Goal: Task Accomplishment & Management: Use online tool/utility

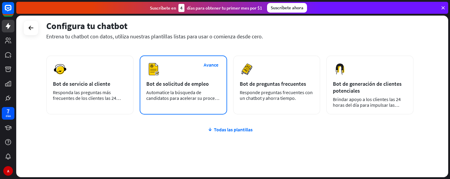
scroll to position [99, 0]
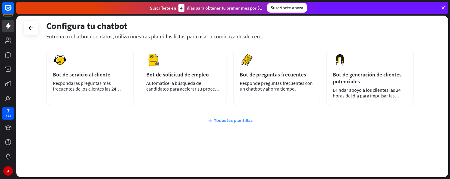
click at [250, 120] on font "Todas las plantillas" at bounding box center [233, 120] width 39 height 6
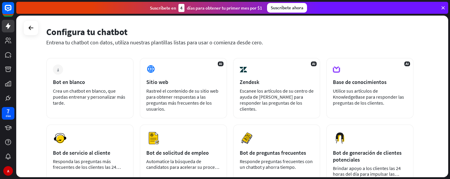
scroll to position [6, 0]
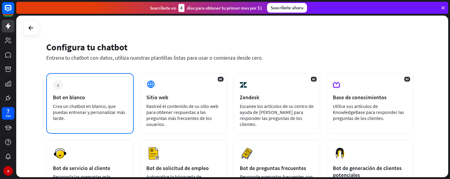
click at [96, 99] on div "Bot en blanco" at bounding box center [90, 97] width 74 height 7
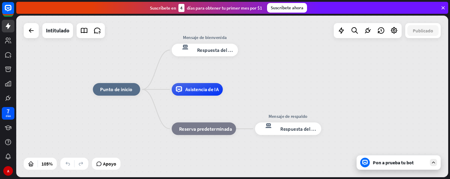
click at [390, 63] on div "inicio_2 Punto de inicio Mensaje de bienvenida respuesta del bot de bloqueo Res…" at bounding box center [232, 97] width 432 height 162
click at [105, 166] on font "Apoyo" at bounding box center [109, 164] width 13 height 6
click at [123, 89] on font "Punto de inicio" at bounding box center [116, 90] width 32 height 6
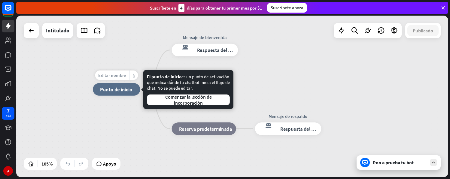
click at [117, 73] on font "Editar nombre" at bounding box center [112, 75] width 28 height 6
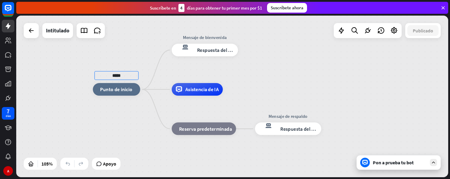
type input "*****"
click at [356, 124] on div "***** inicio_2 Punto de inicio Mensaje de bienvenida respuesta del bot de bloqu…" at bounding box center [232, 97] width 432 height 162
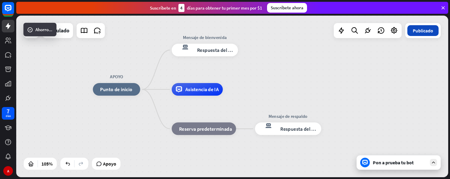
click at [418, 35] on button "Publicado" at bounding box center [422, 30] width 31 height 11
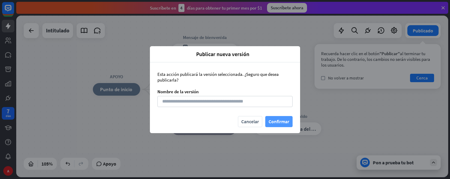
click at [282, 123] on font "Confirmar" at bounding box center [279, 122] width 21 height 6
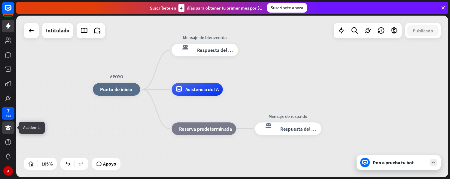
click at [11, 125] on icon at bounding box center [8, 127] width 7 height 7
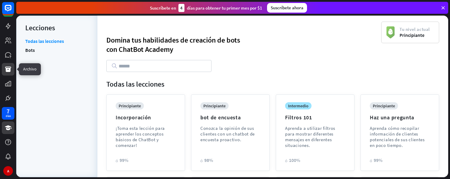
click at [8, 67] on icon at bounding box center [8, 69] width 6 height 5
